Goal: Task Accomplishment & Management: Manage account settings

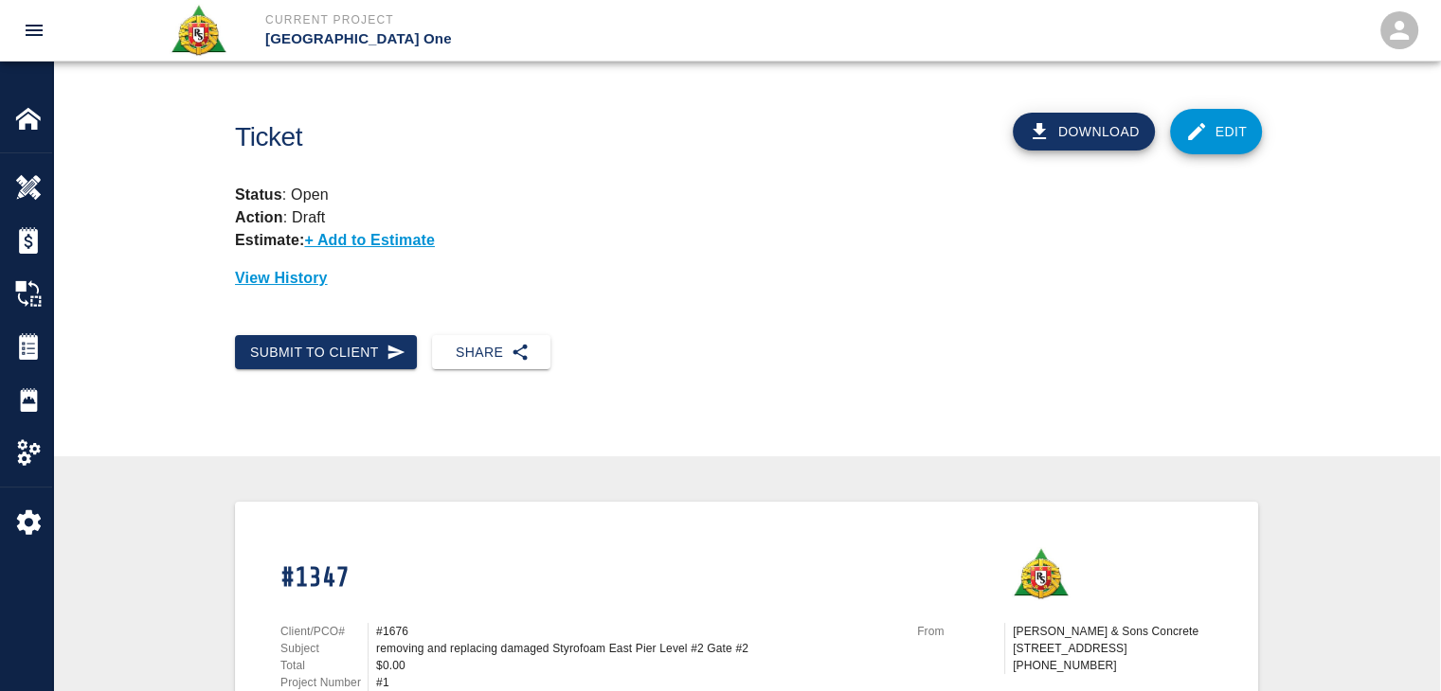
click at [1254, 109] on div "Download Edit" at bounding box center [1052, 125] width 433 height 88
click at [1214, 132] on link "Edit" at bounding box center [1216, 131] width 93 height 45
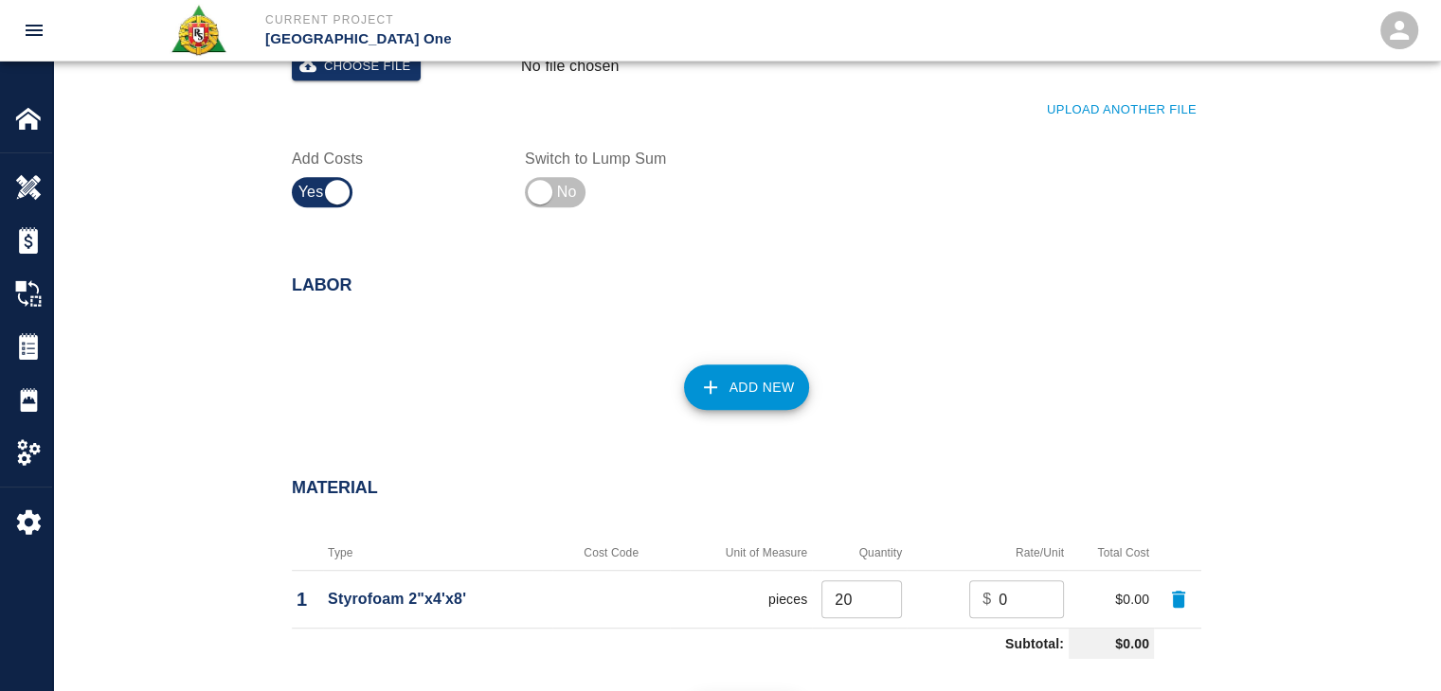
scroll to position [1059, 0]
click at [732, 401] on button "Add New" at bounding box center [747, 385] width 126 height 45
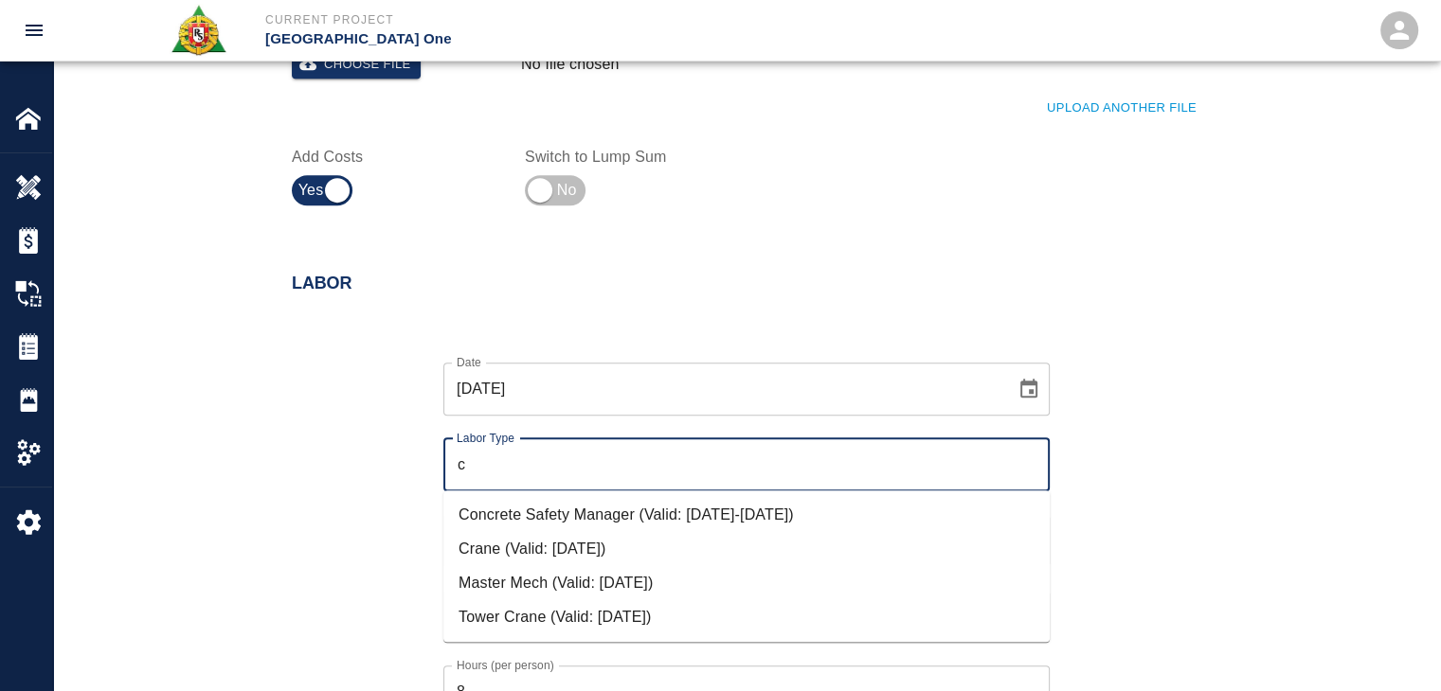
type input "c"
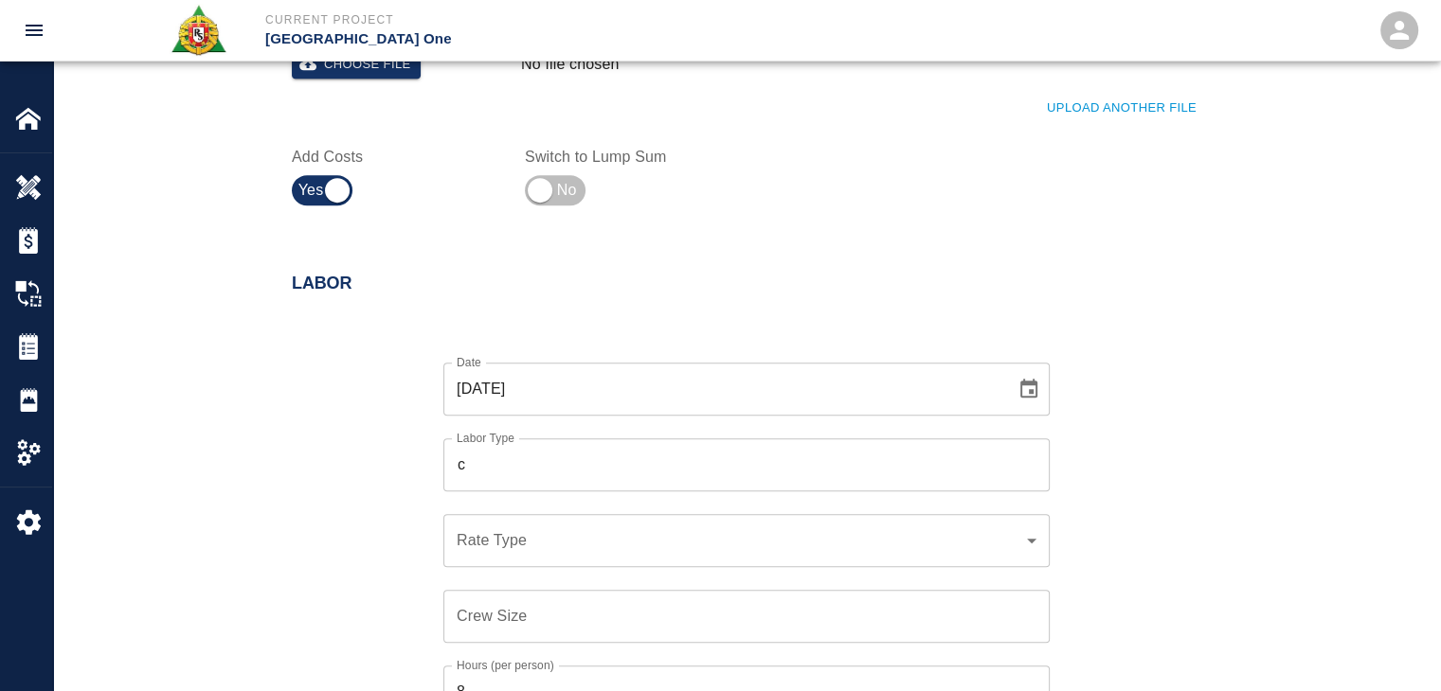
click at [360, 528] on div "Date [DATE] Date Labor Type c Labor Type Rate Type ​ Rate Type Crew Size Crew S…" at bounding box center [735, 592] width 932 height 520
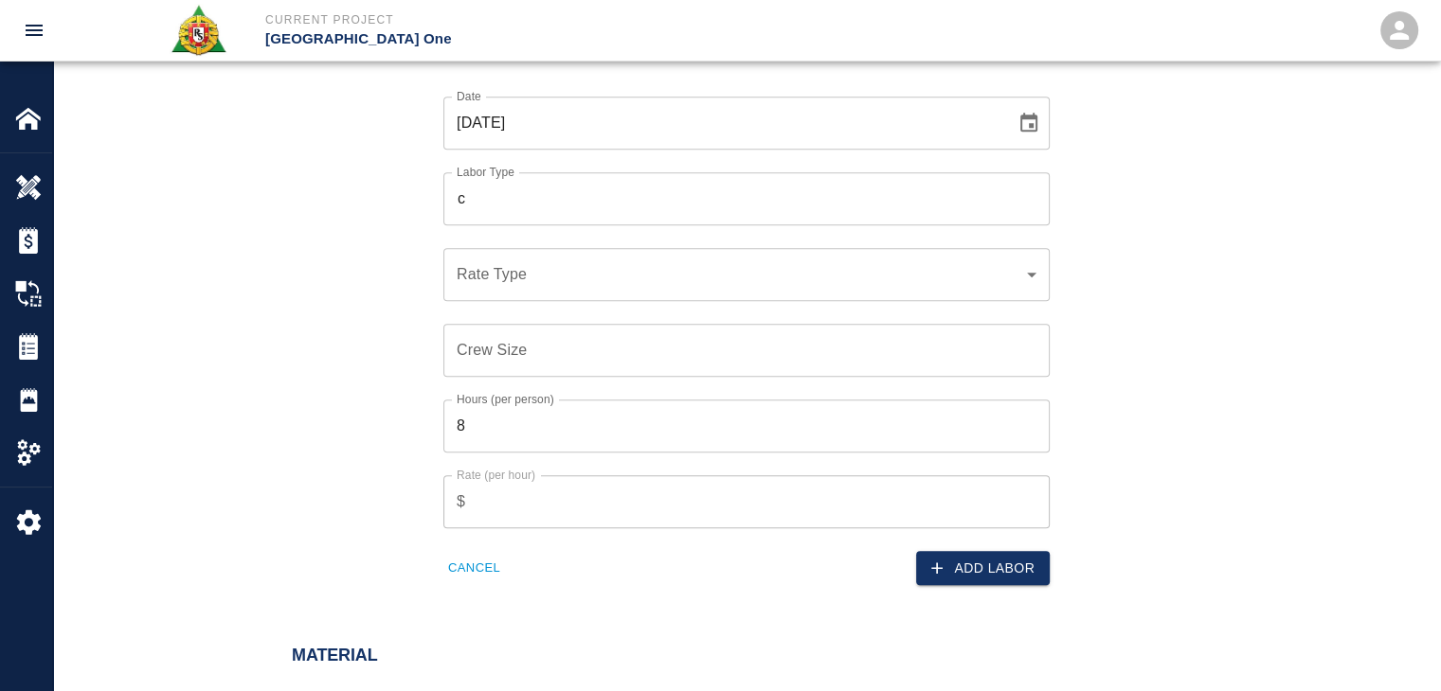
scroll to position [1332, 0]
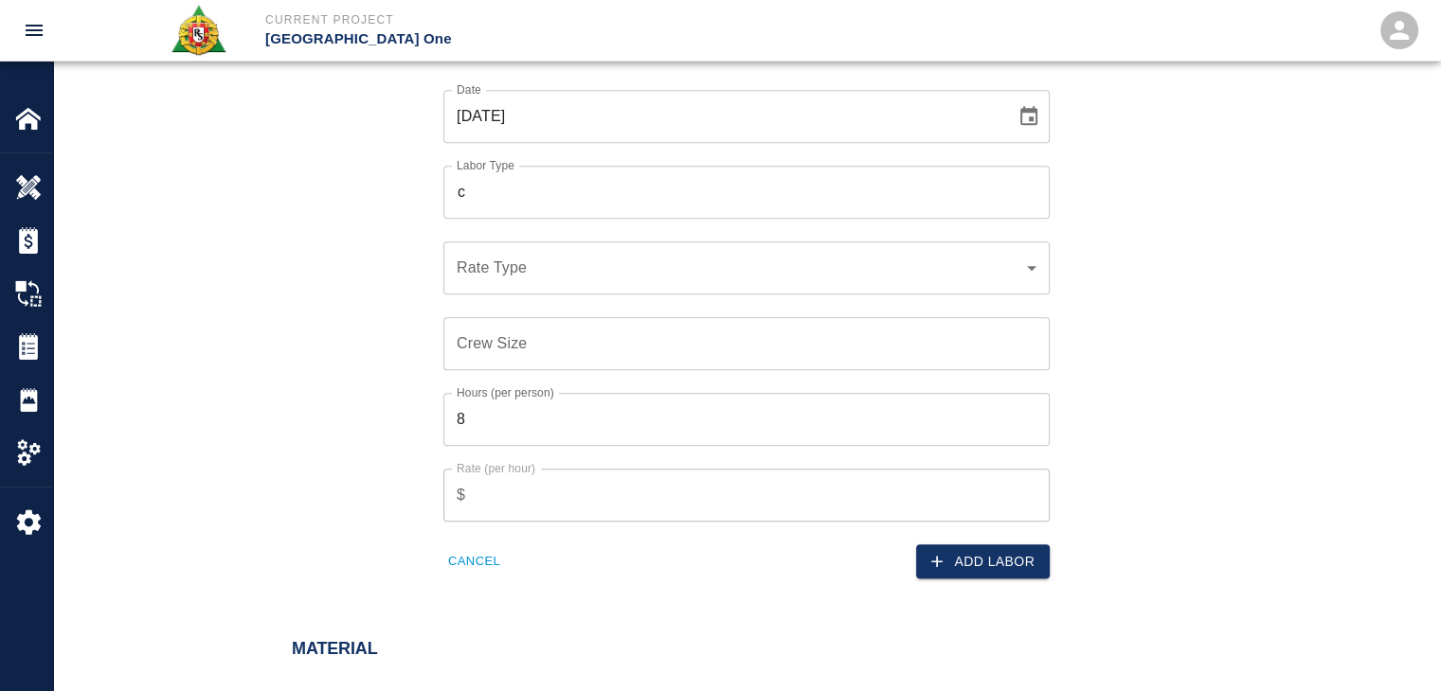
click at [485, 550] on button "Cancel" at bounding box center [474, 561] width 62 height 29
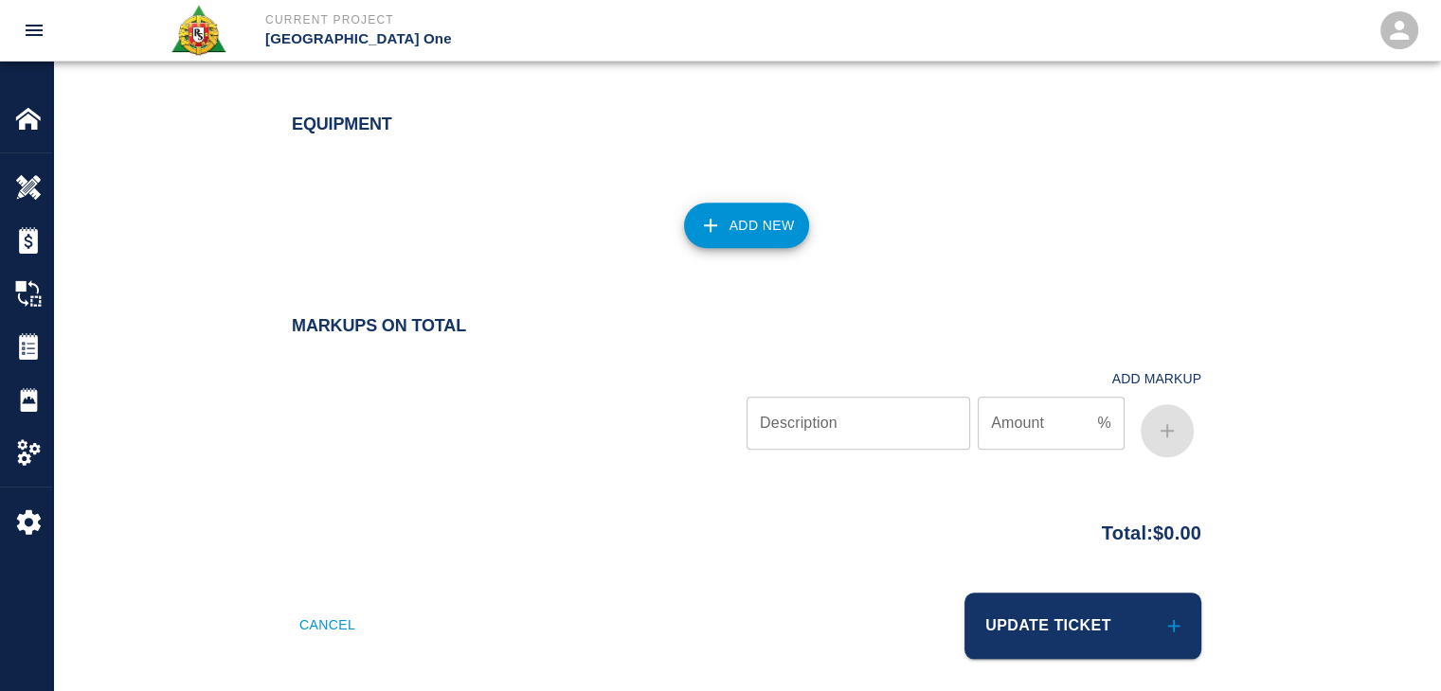
scroll to position [1902, 0]
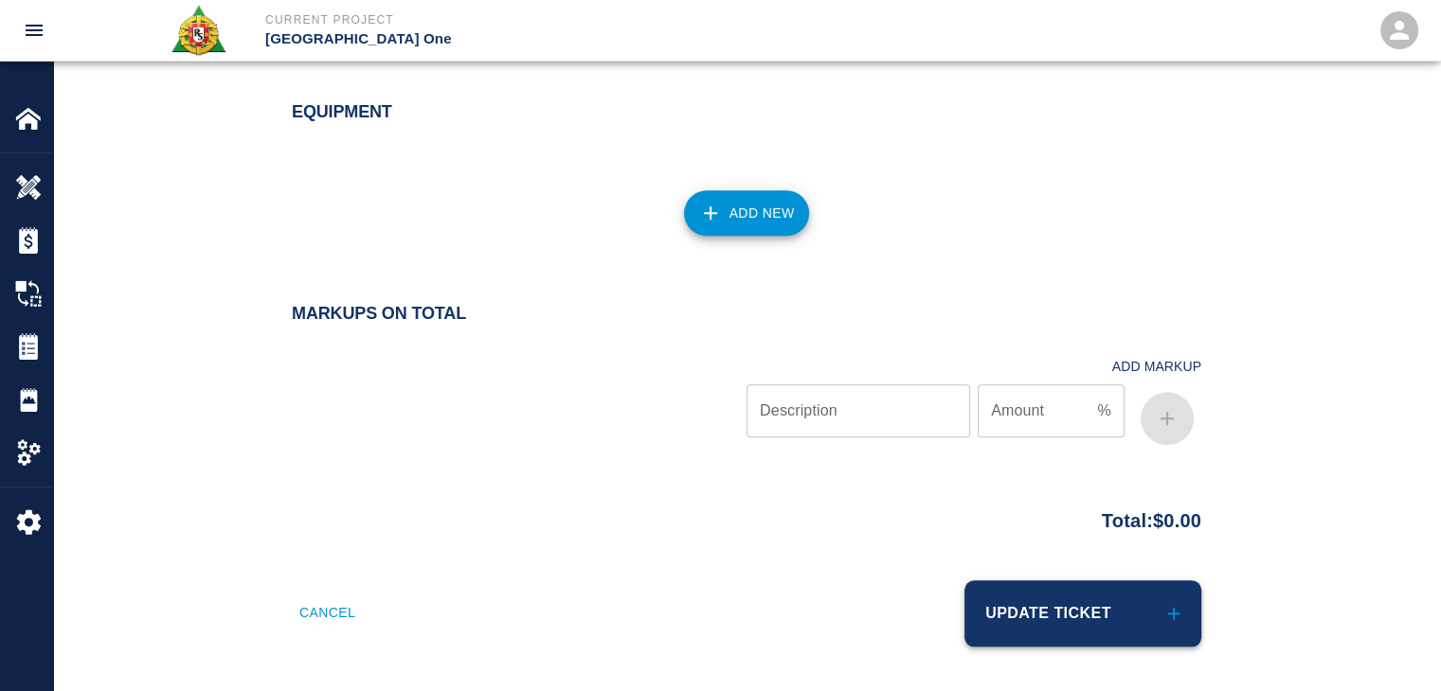
click at [1051, 585] on button "Update Ticket" at bounding box center [1082, 614] width 237 height 66
